Goal: Task Accomplishment & Management: Complete application form

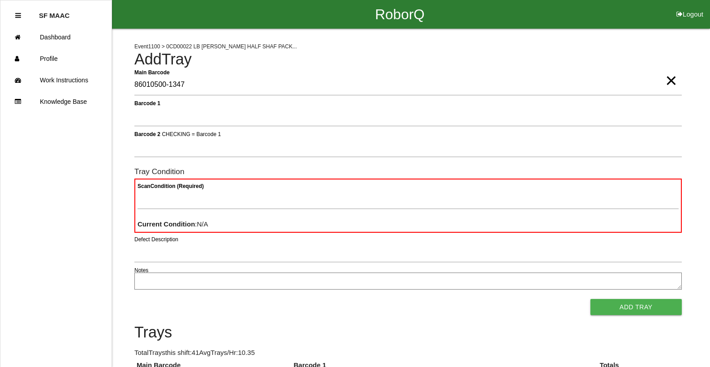
type Barcode "86010500-1347"
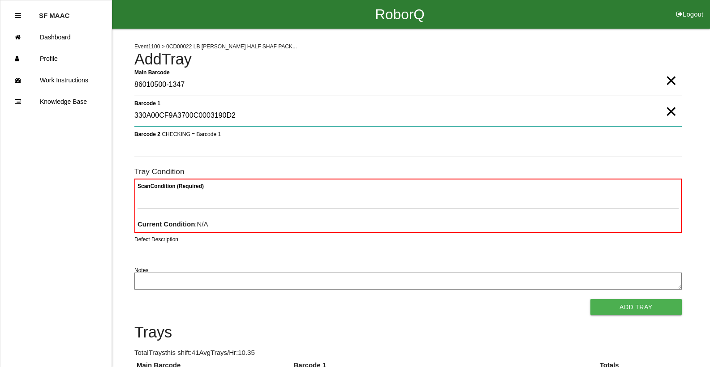
type 1 "330A00CF9A3700C0003190D2"
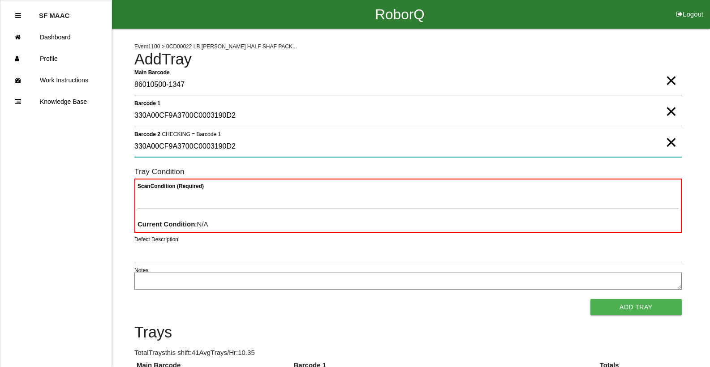
type 2 "330A00CF9A3700C0003190D2"
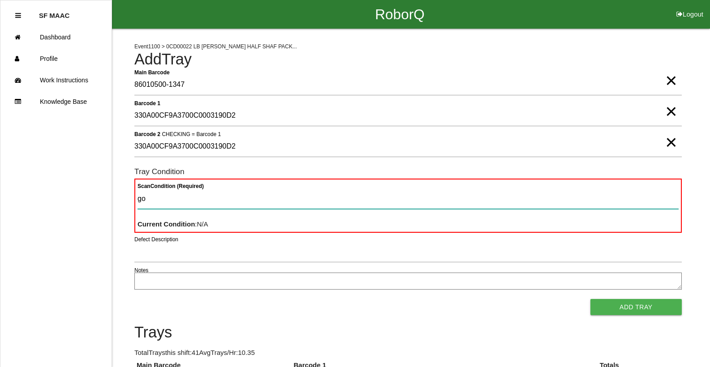
type Condition "goo"
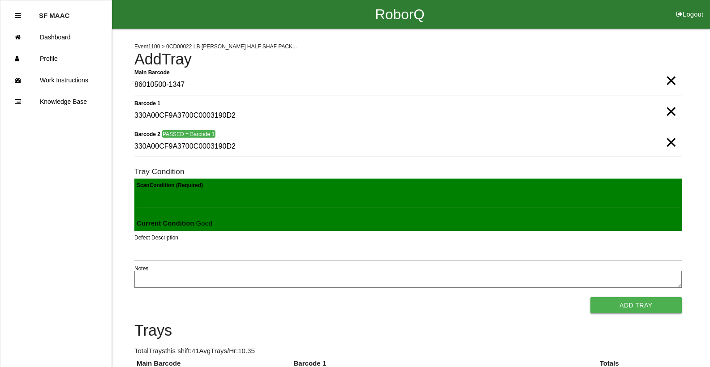
click at [590, 297] on button "Add Tray" at bounding box center [635, 305] width 91 height 16
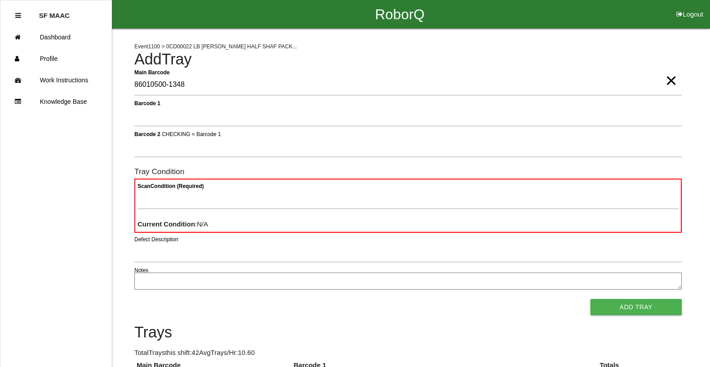
type Barcode "86010500-1348"
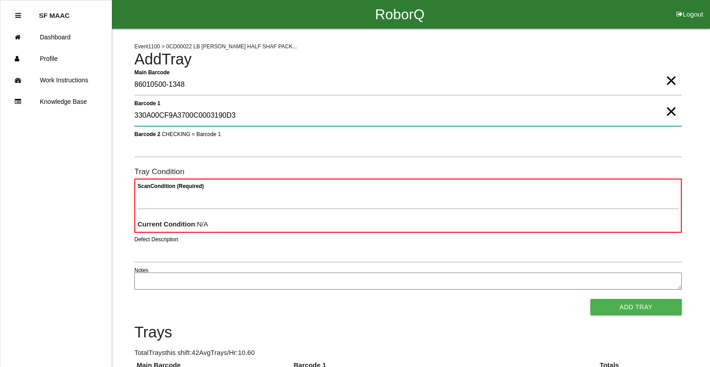
type 1 "330A00CF9A3700C0003190D3"
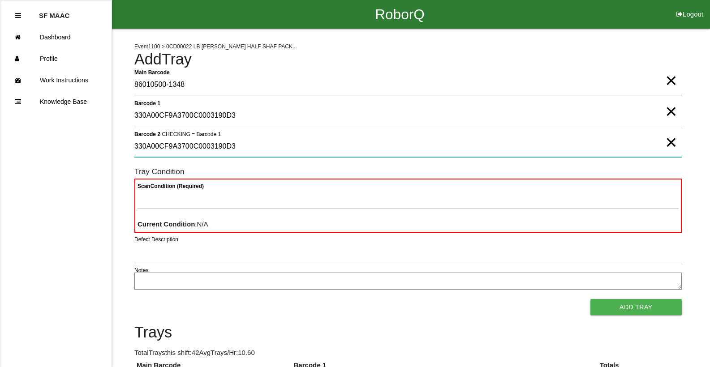
type 2 "330A00CF9A3700C0003190D3"
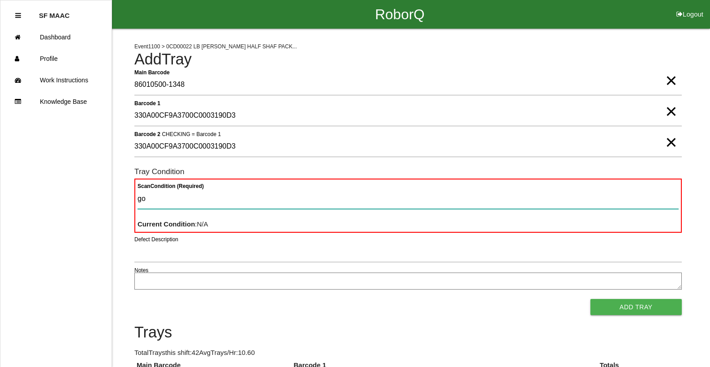
type Condition "goo"
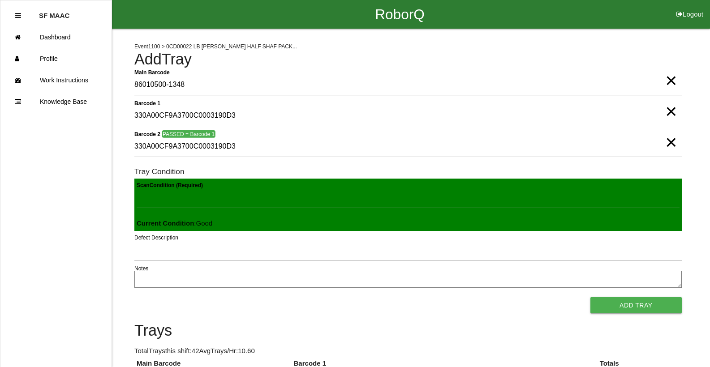
click at [590, 297] on button "Add Tray" at bounding box center [635, 305] width 91 height 16
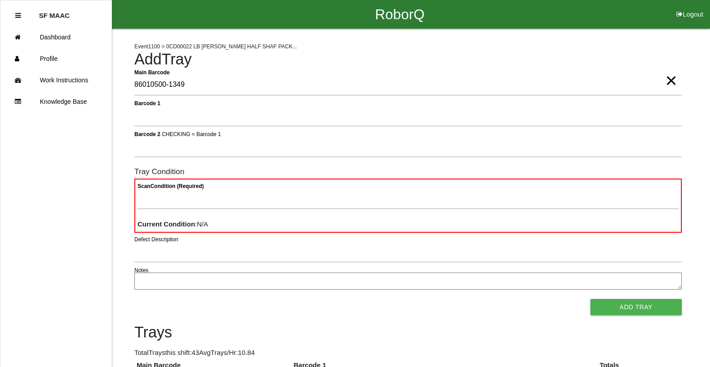
type Barcode "86010500-1349"
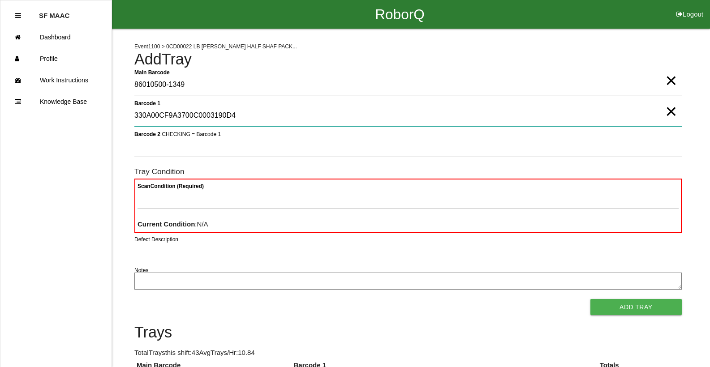
type 1 "330A00CF9A3700C0003190D4"
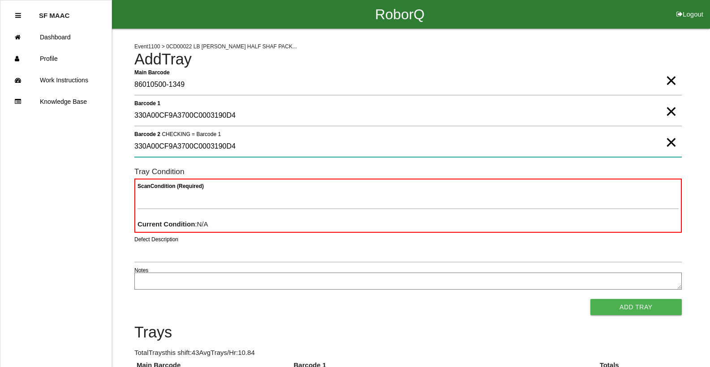
type 2 "330A00CF9A3700C0003190D4"
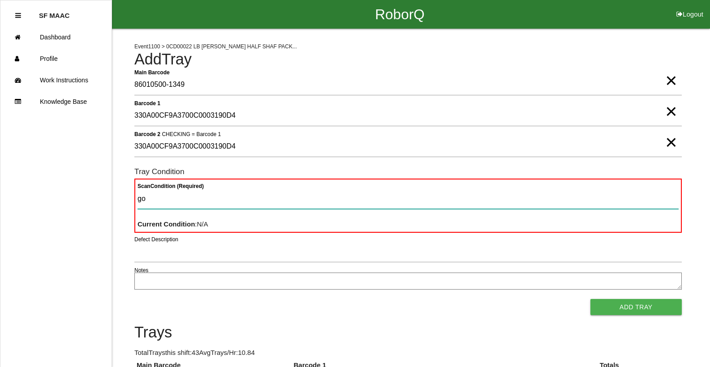
type Condition "goo"
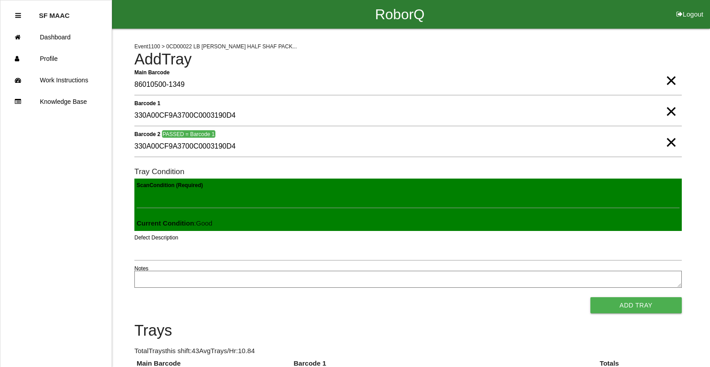
click at [590, 297] on button "Add Tray" at bounding box center [635, 305] width 91 height 16
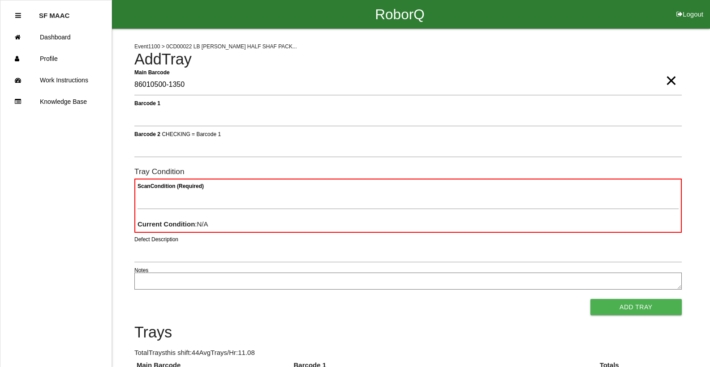
type Barcode "86010500-1350"
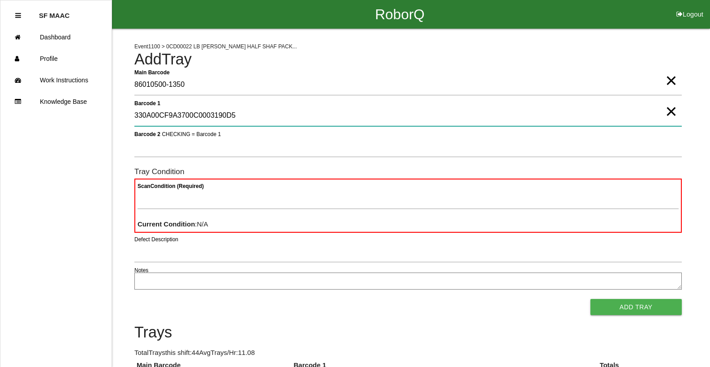
type 1 "330A00CF9A3700C0003190D5"
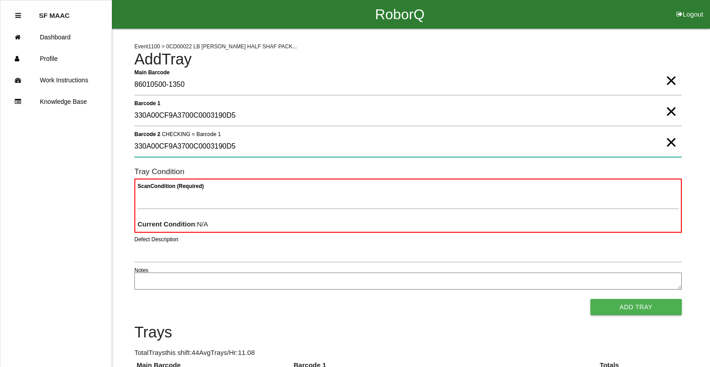
type 2 "330A00CF9A3700C0003190D5"
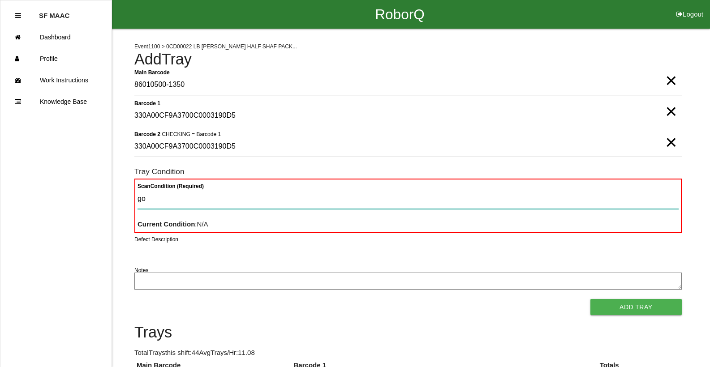
type Condition "goo"
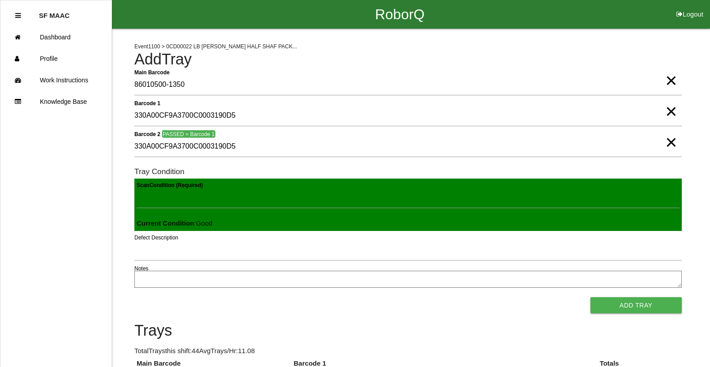
click at [590, 297] on button "Add Tray" at bounding box center [635, 305] width 91 height 16
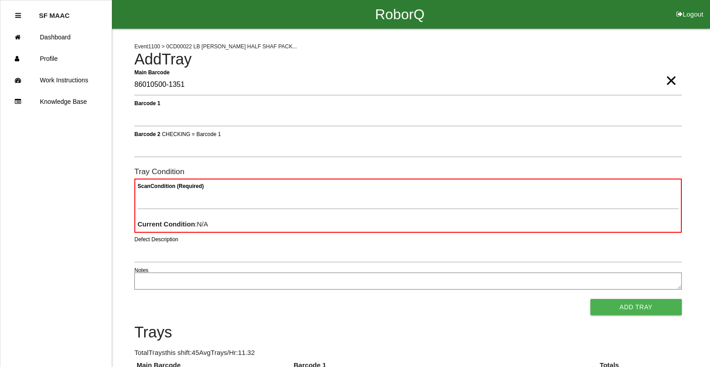
type Barcode "86010500-1351"
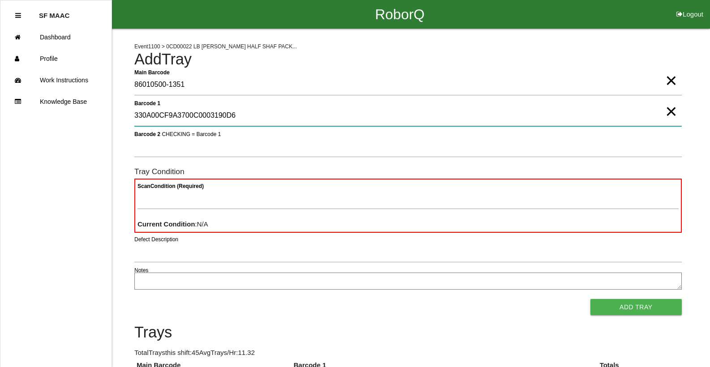
type 1 "330A00CF9A3700C0003190D6"
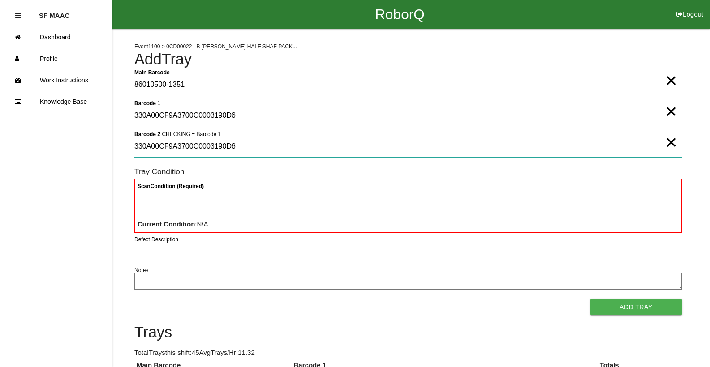
type 2 "330A00CF9A3700C0003190D6"
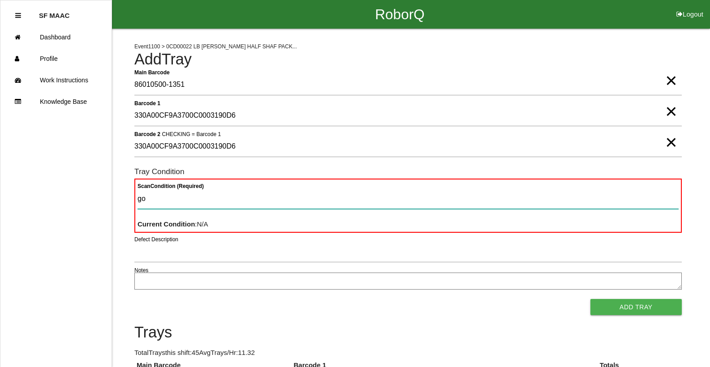
type Condition "goo"
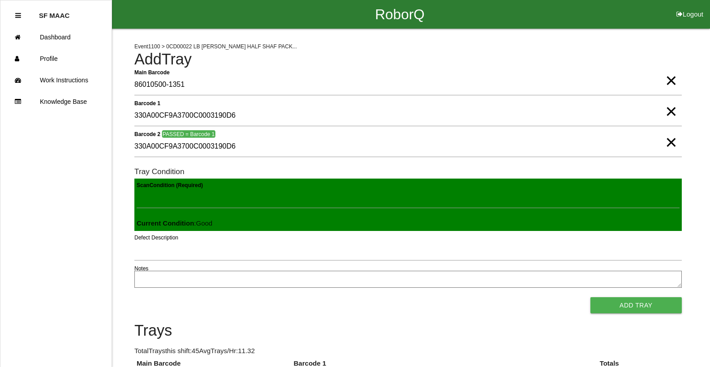
click at [590, 297] on button "Add Tray" at bounding box center [635, 305] width 91 height 16
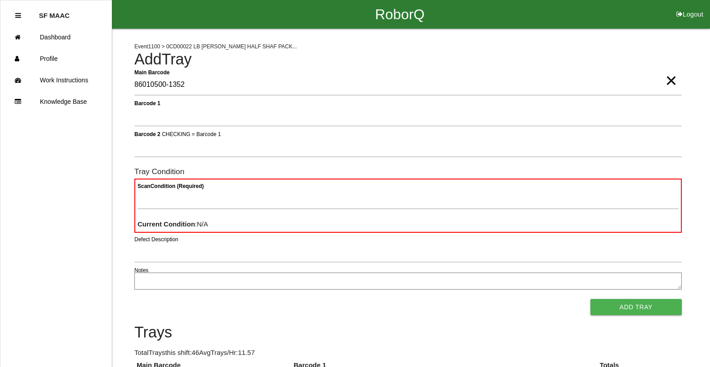
type Barcode "86010500-1352"
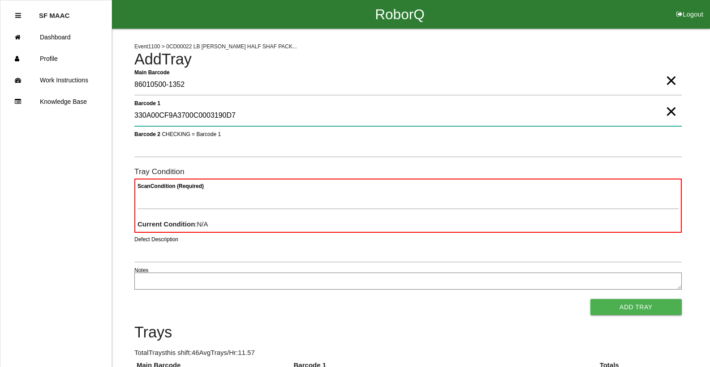
type 1 "330A00CF9A3700C0003190D7"
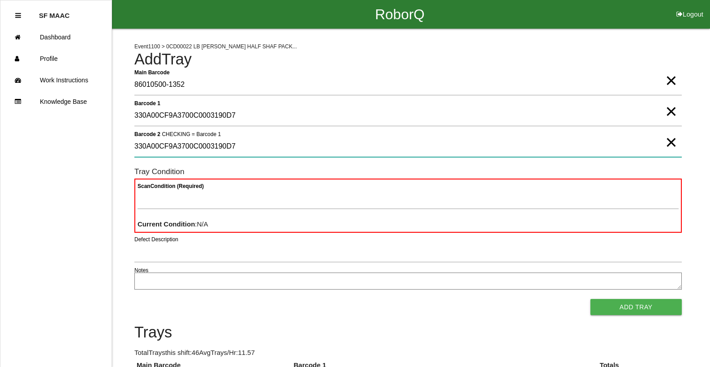
type 2 "330A00CF9A3700C0003190D7"
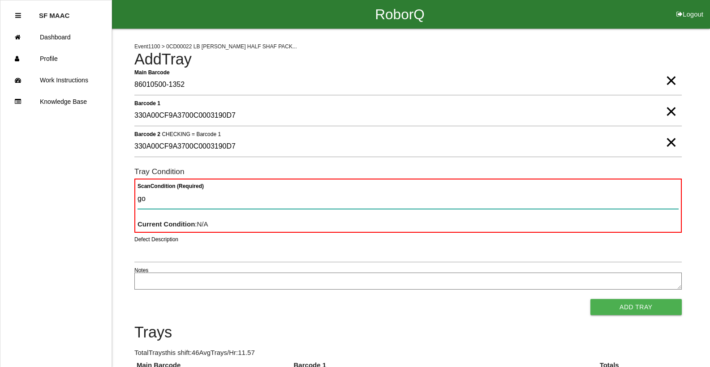
type Condition "goo"
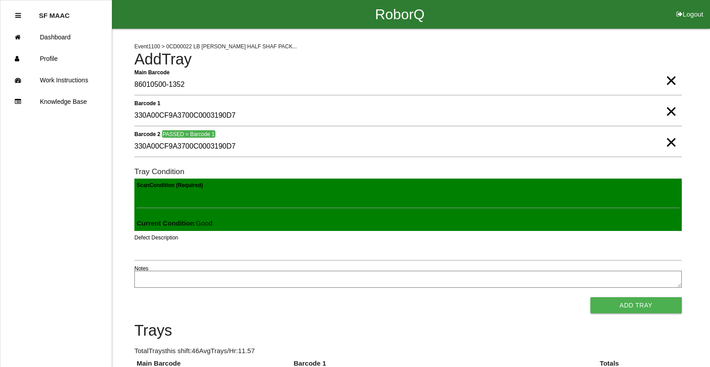
click at [590, 297] on button "Add Tray" at bounding box center [635, 305] width 91 height 16
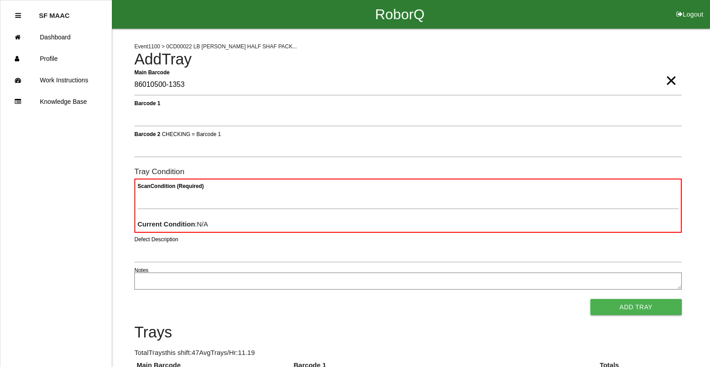
type Barcode "86010500-1353"
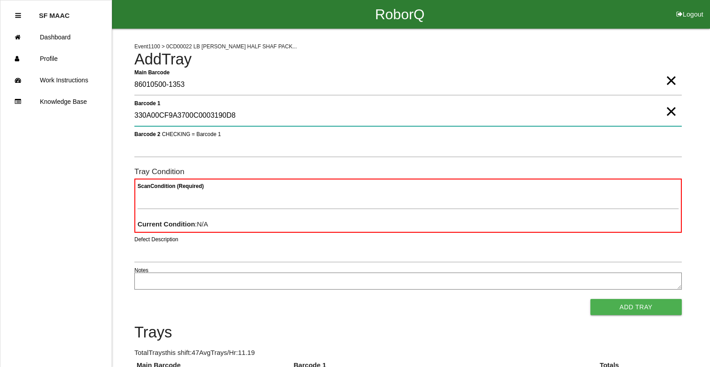
type 1 "330A00CF9A3700C0003190D8"
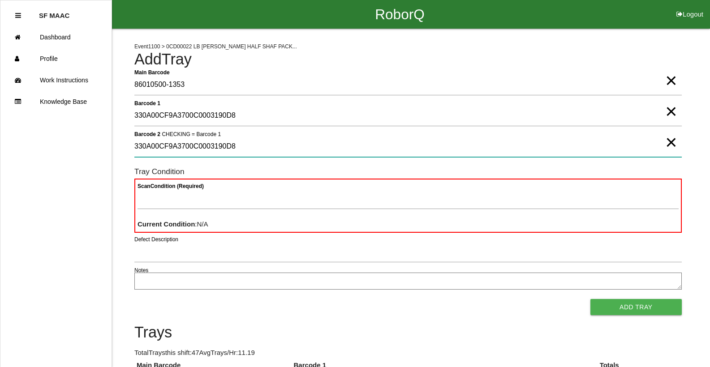
type 2 "330A00CF9A3700C0003190D8"
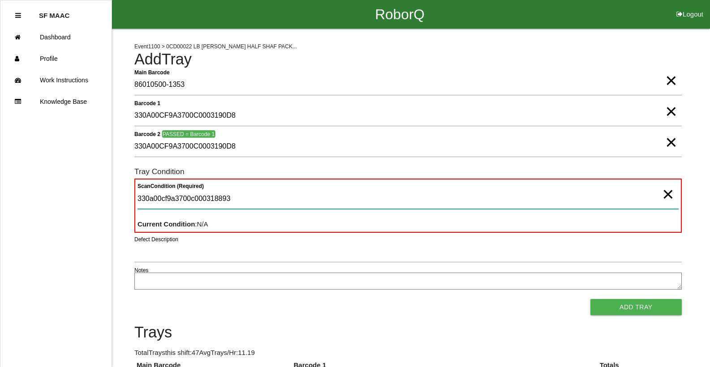
type Condition "330a00cf9a3700c000318893"
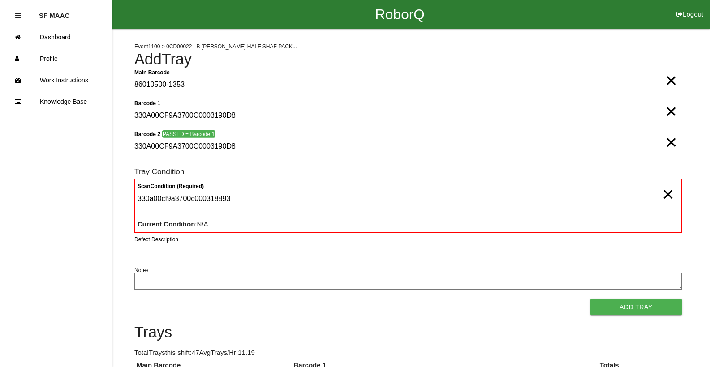
click at [590, 299] on button "Add Tray" at bounding box center [635, 307] width 91 height 16
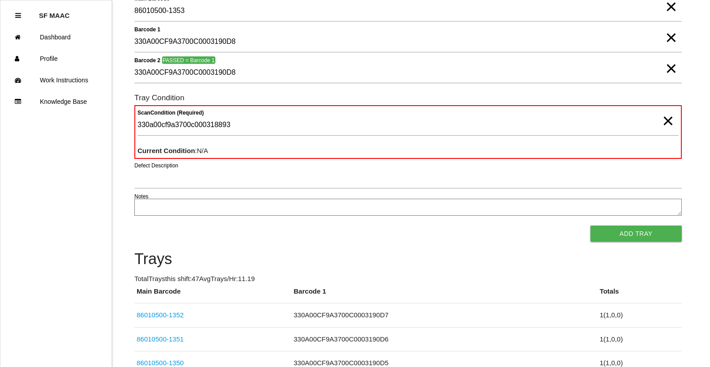
scroll to position [73, 0]
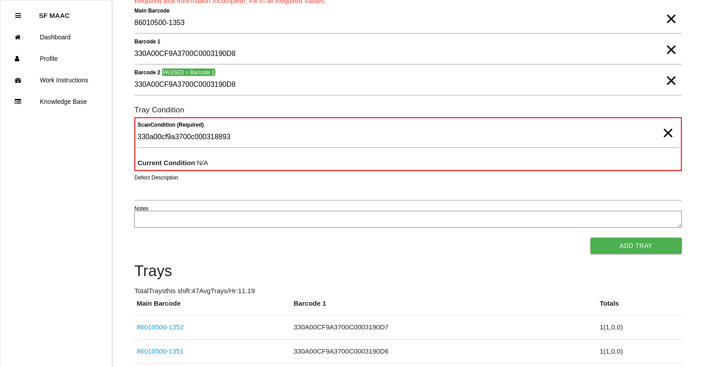
click at [663, 133] on span "×" at bounding box center [668, 124] width 12 height 18
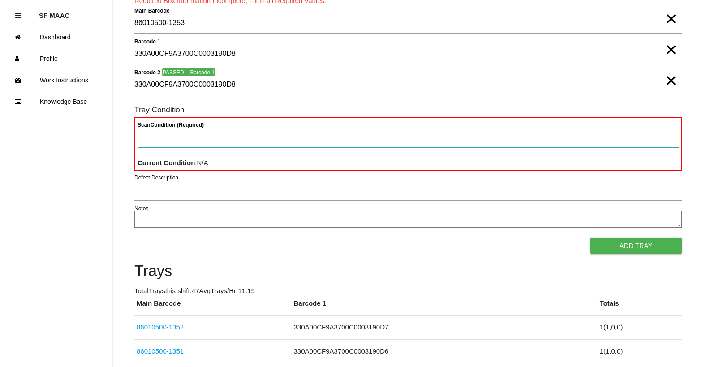
click at [663, 137] on Condition "Scan Condition (Required)" at bounding box center [407, 137] width 541 height 21
type Condition "goo"
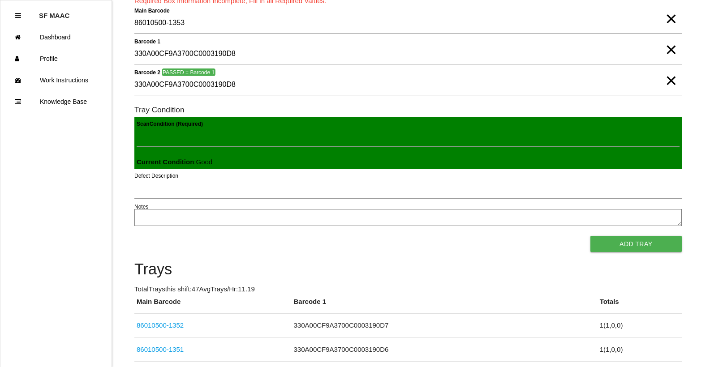
click at [590, 236] on button "Add Tray" at bounding box center [635, 244] width 91 height 16
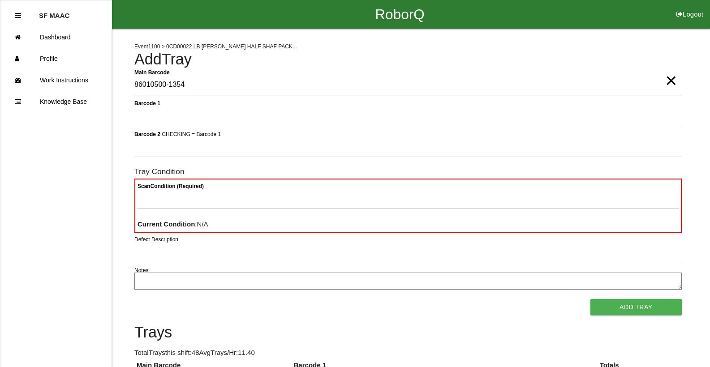
type Barcode "86010500-1354"
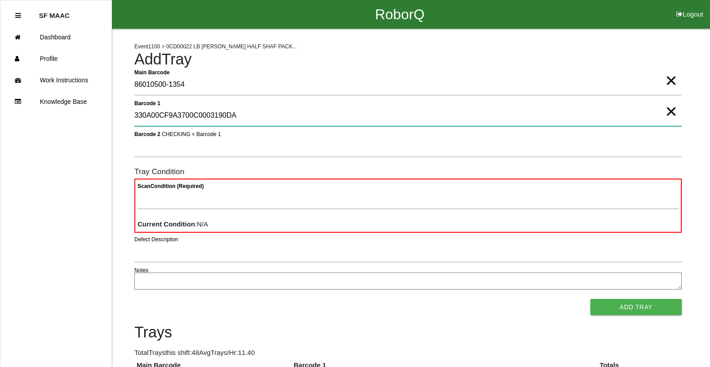
type 1 "330A00CF9A3700C0003190DA"
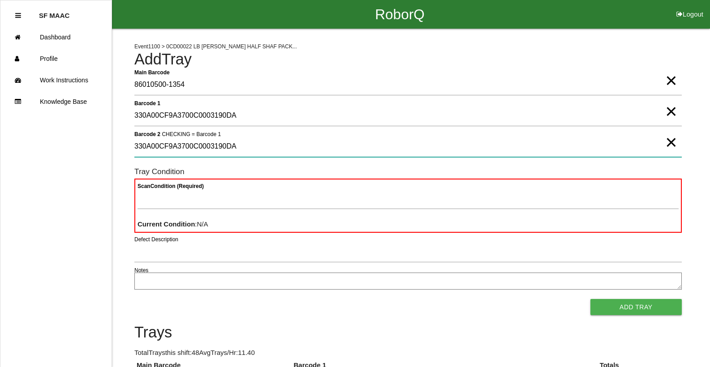
type 2 "330A00CF9A3700C0003190DA"
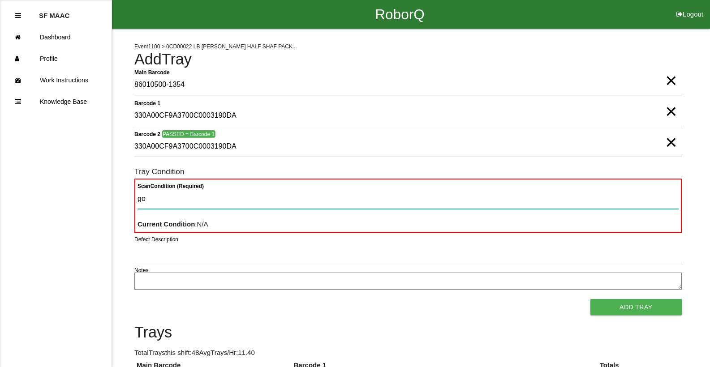
type Condition "goo"
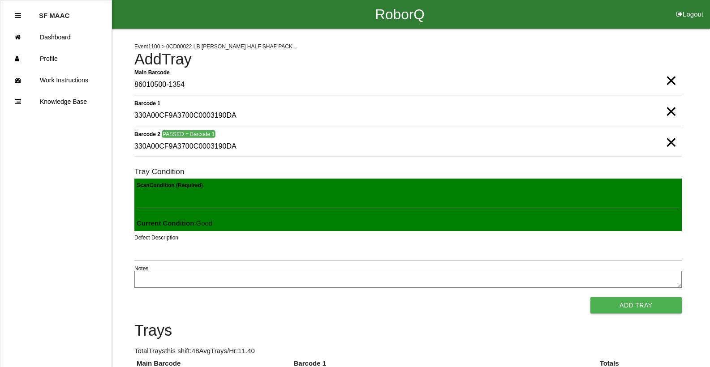
click at [590, 297] on button "Add Tray" at bounding box center [635, 305] width 91 height 16
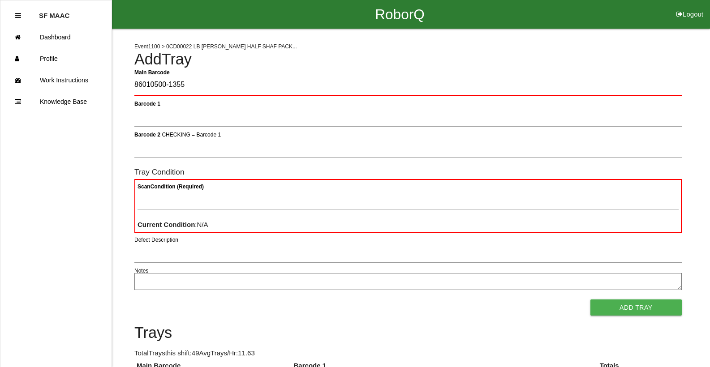
type Barcode "86010500-1355"
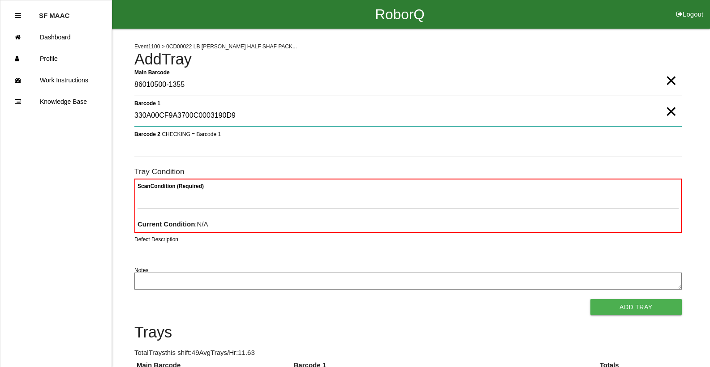
type 1 "330A00CF9A3700C0003190D9"
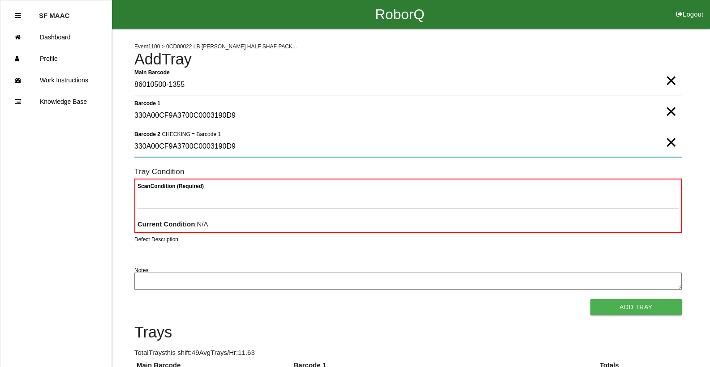
type 2 "330A00CF9A3700C0003190D9"
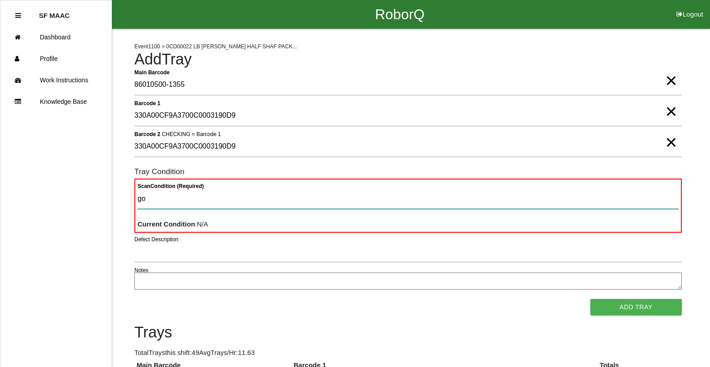
type Condition "goo"
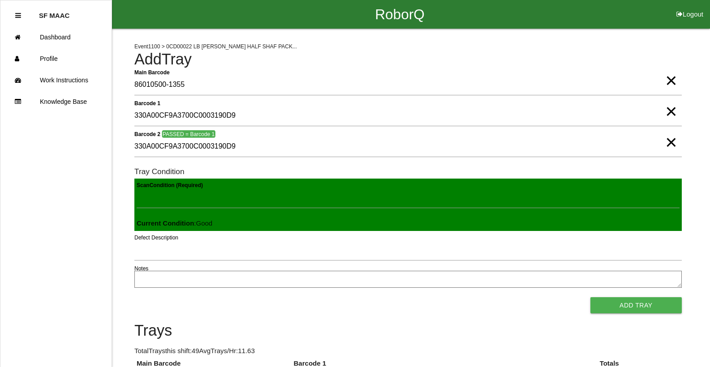
click at [590, 297] on button "Add Tray" at bounding box center [635, 305] width 91 height 16
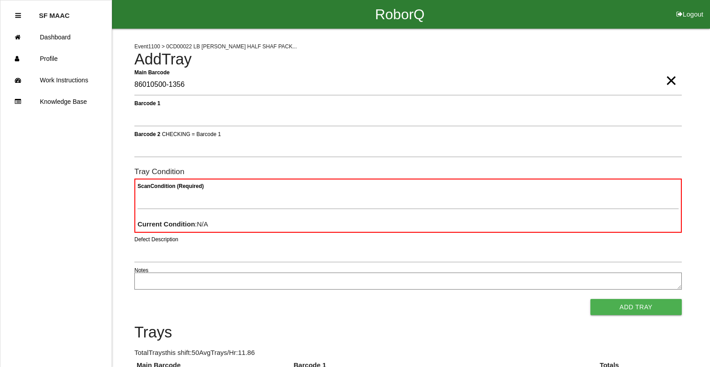
type Barcode "86010500-1356"
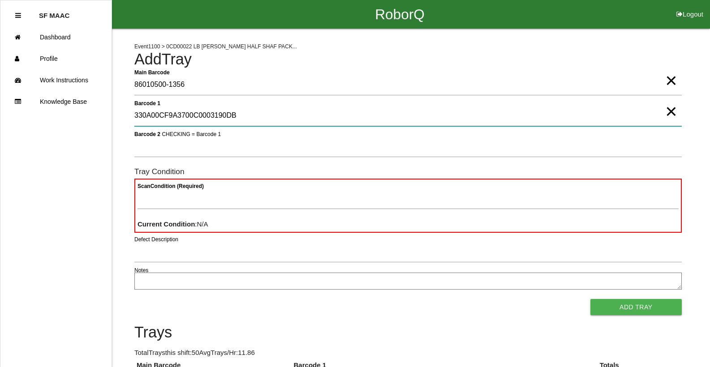
type 1 "330A00CF9A3700C0003190DB"
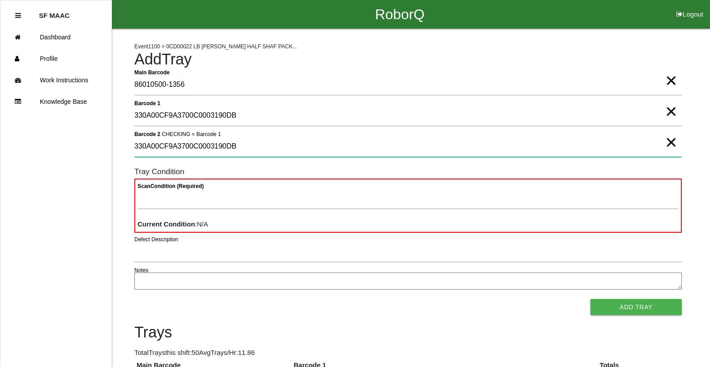
type 2 "330A00CF9A3700C0003190DB"
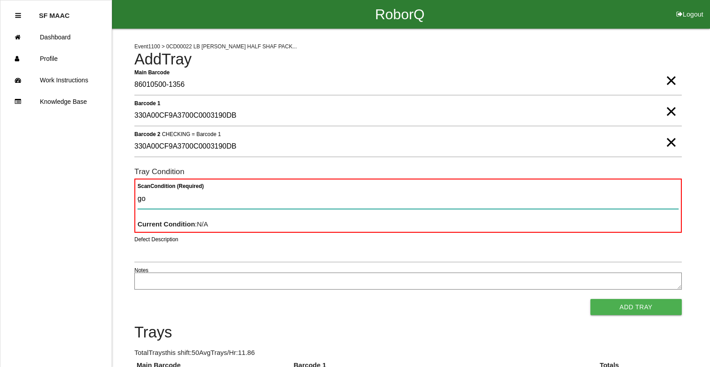
type Condition "goo"
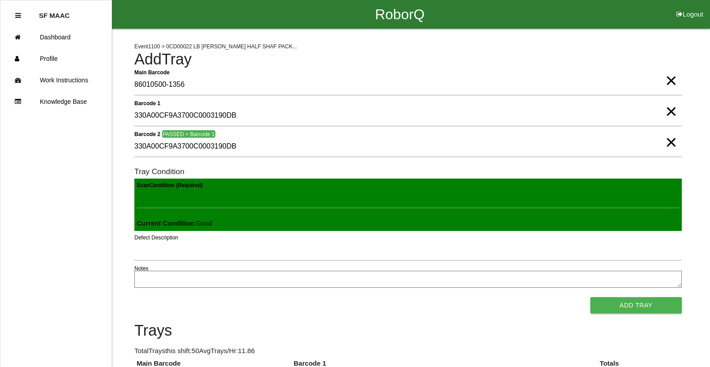
click at [590, 297] on button "Add Tray" at bounding box center [635, 305] width 91 height 16
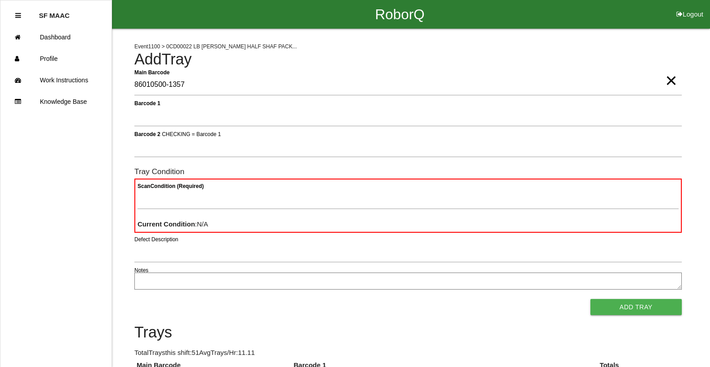
type Barcode "86010500-1357"
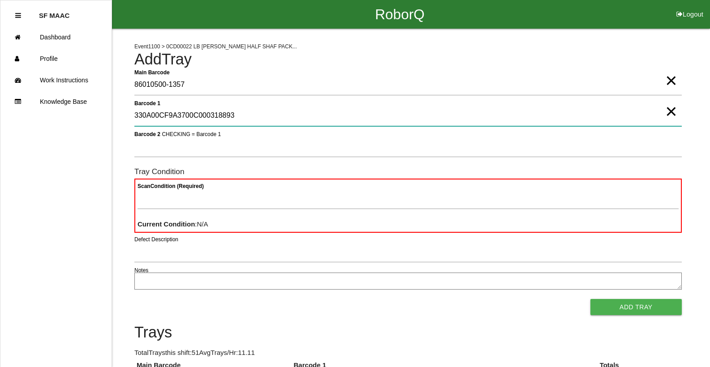
type 1 "330A00CF9A3700C000318893"
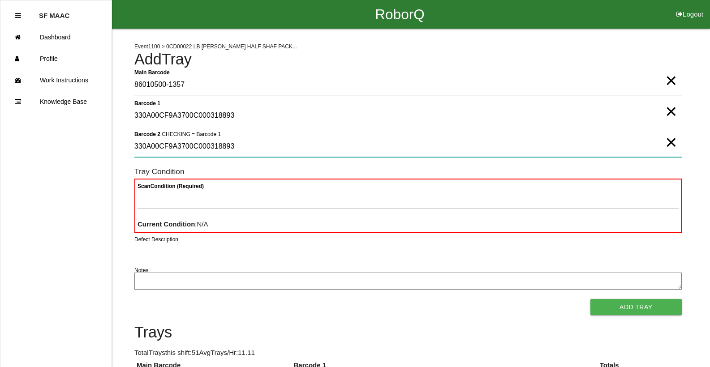
type 2 "330A00CF9A3700C000318893"
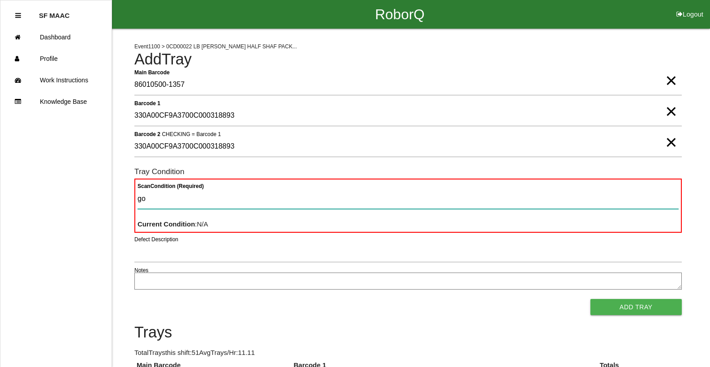
type Condition "goo"
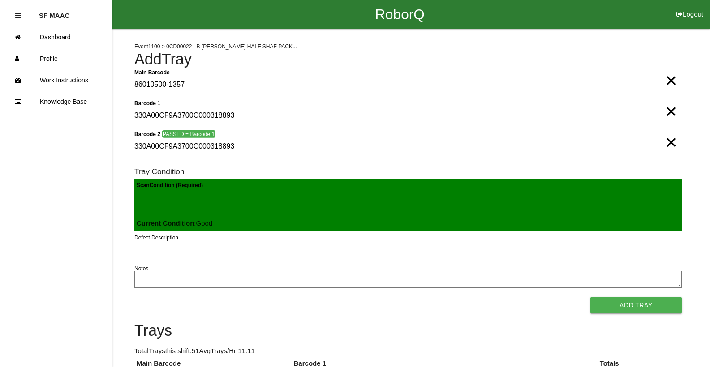
click at [590, 297] on button "Add Tray" at bounding box center [635, 305] width 91 height 16
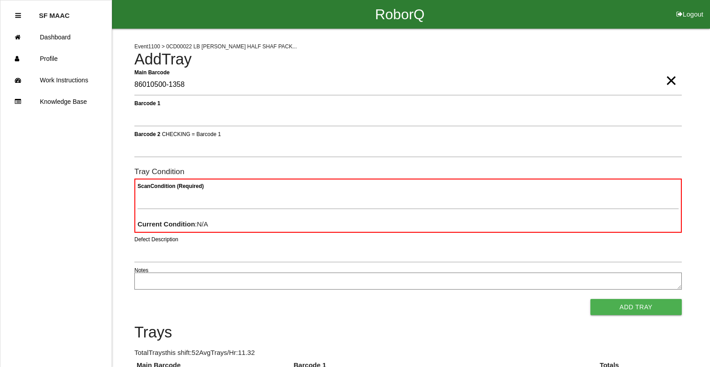
type Barcode "86010500-1358"
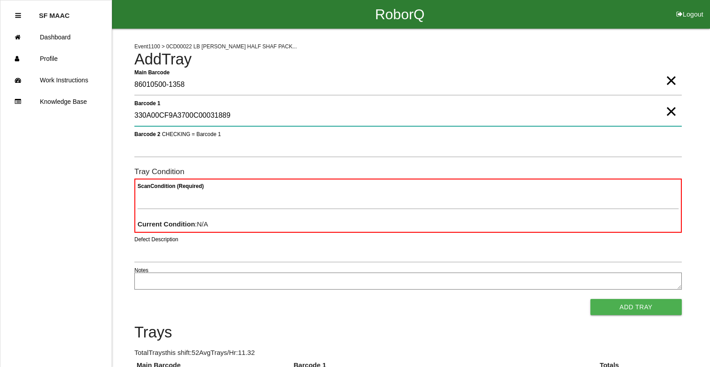
type 1 "330A00CF9A3700C000318894"
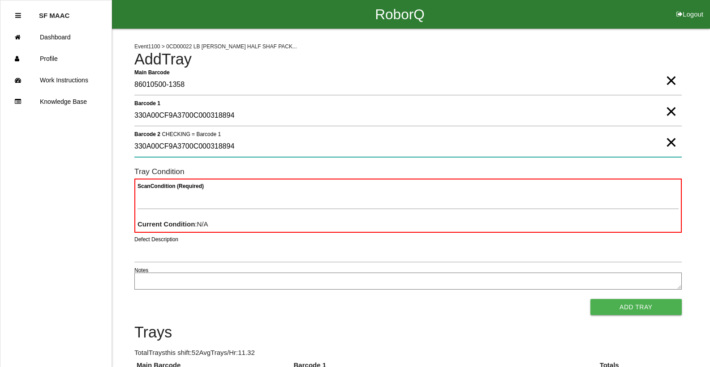
type 2 "330A00CF9A3700C000318894"
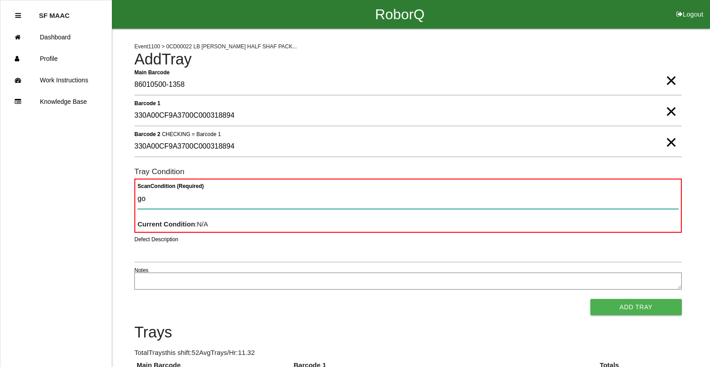
type Condition "goo"
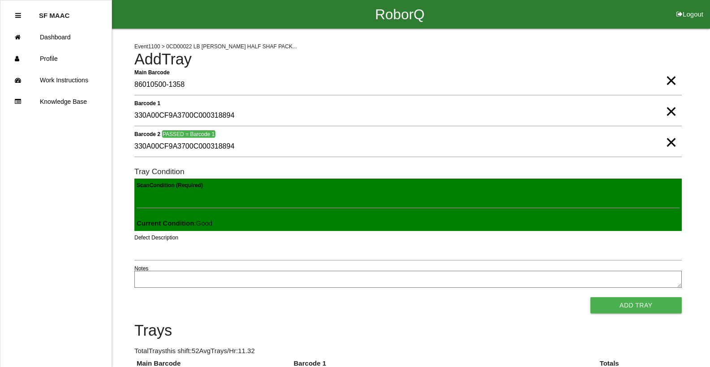
click at [590, 297] on button "Add Tray" at bounding box center [635, 305] width 91 height 16
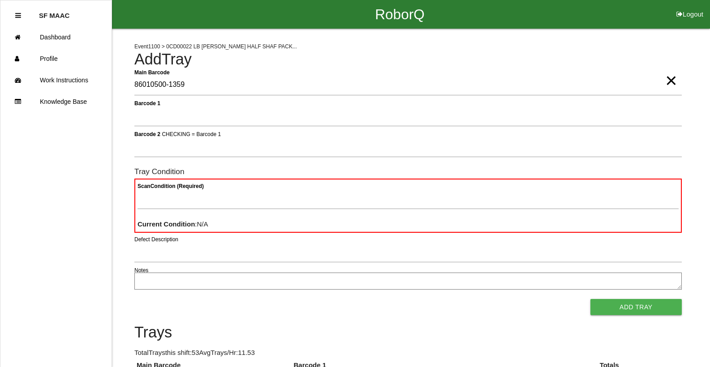
type Barcode "86010500-1359"
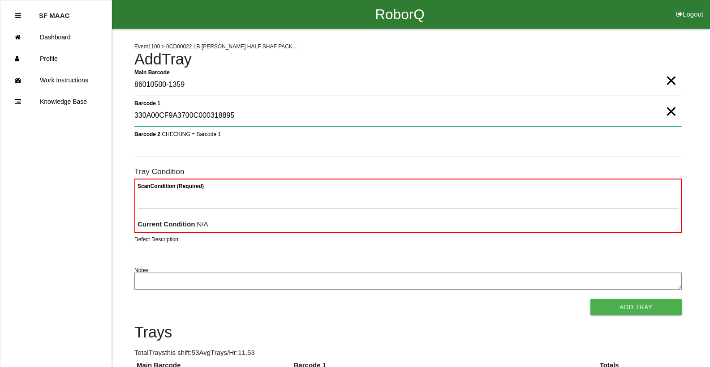
type 1 "330A00CF9A3700C000318895"
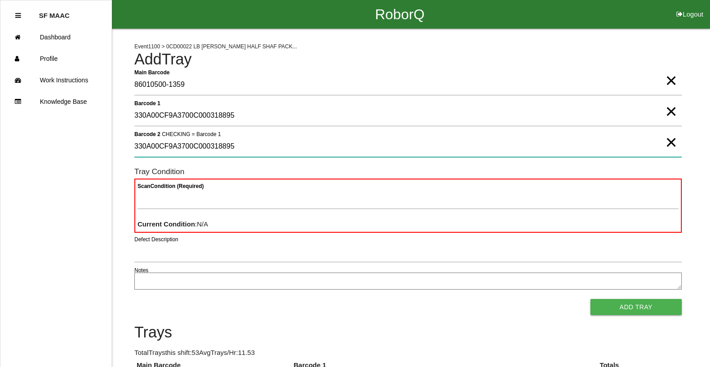
type 2 "330A00CF9A3700C000318895"
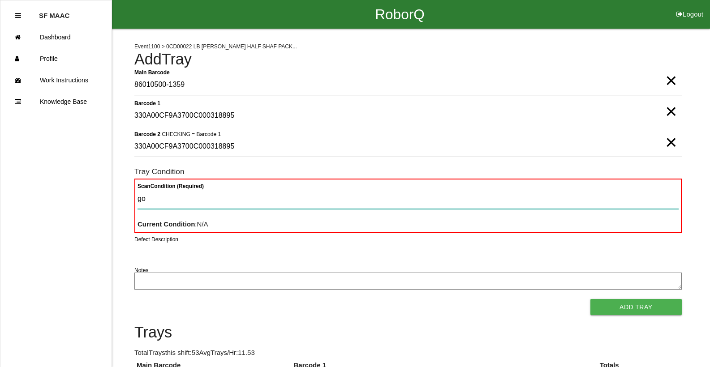
type Condition "goo"
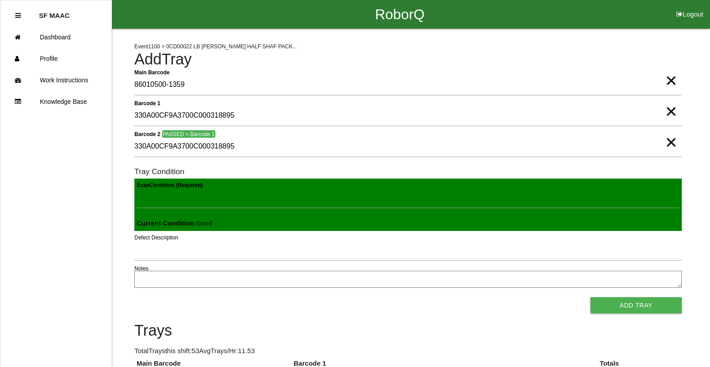
click at [590, 297] on button "Add Tray" at bounding box center [635, 305] width 91 height 16
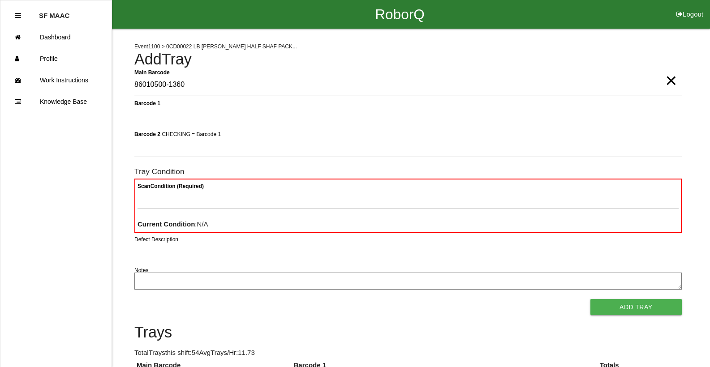
type Barcode "86010500-1360"
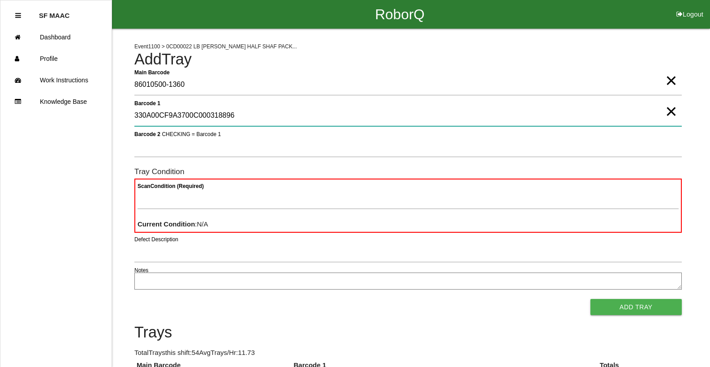
type 1 "330A00CF9A3700C000318896"
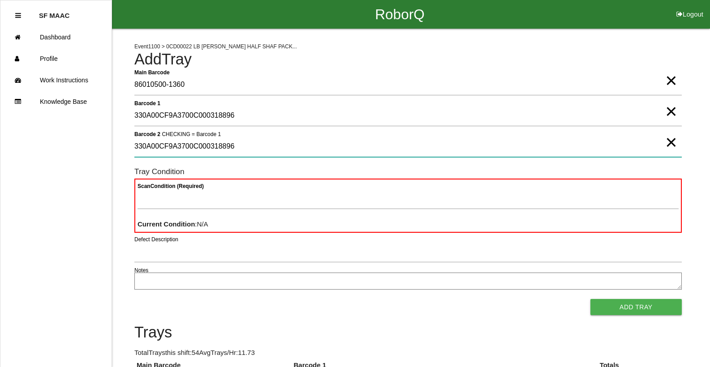
type 2 "330A00CF9A3700C000318896"
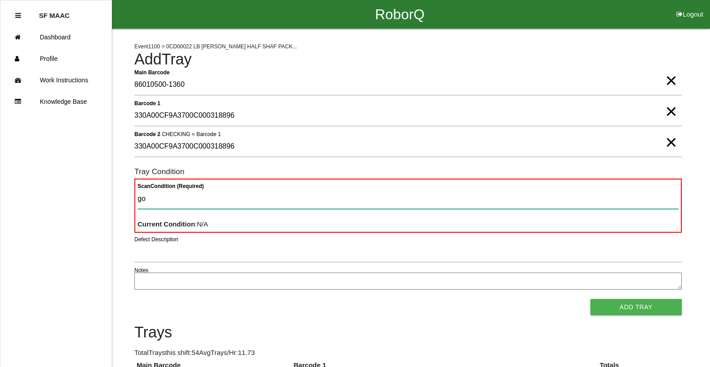
type Condition "goo"
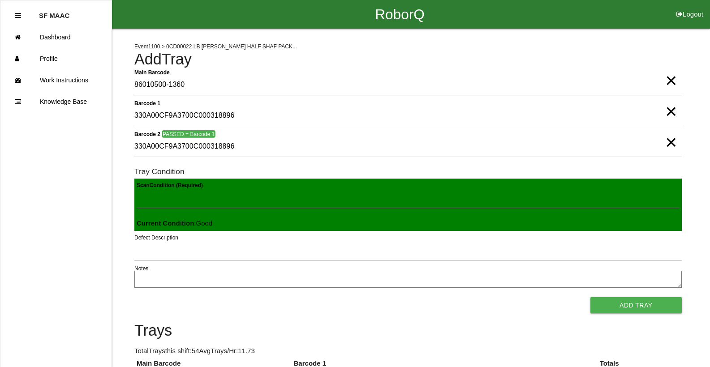
click at [590, 297] on button "Add Tray" at bounding box center [635, 305] width 91 height 16
